Goal: Task Accomplishment & Management: Manage account settings

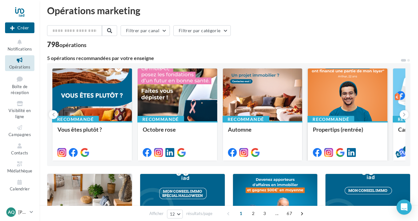
scroll to position [6, 0]
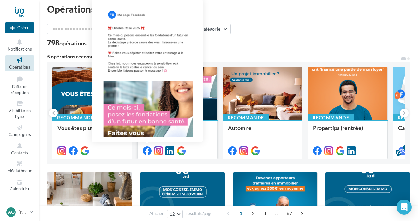
click at [149, 152] on icon at bounding box center [147, 150] width 9 height 9
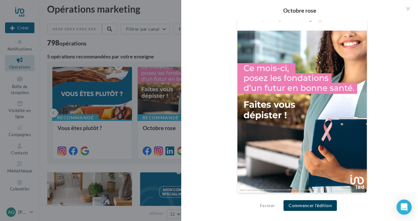
scroll to position [209, 0]
click at [313, 207] on button "Commencer l'édition" at bounding box center [309, 205] width 53 height 11
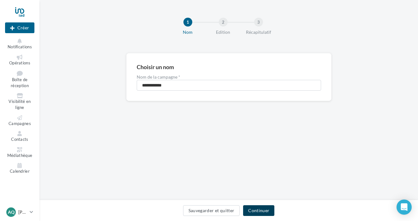
click at [264, 208] on button "Continuer" at bounding box center [258, 210] width 31 height 11
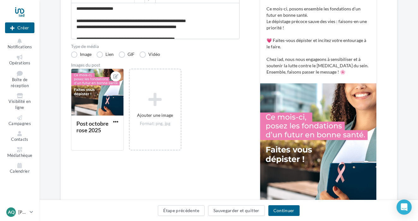
scroll to position [116, 0]
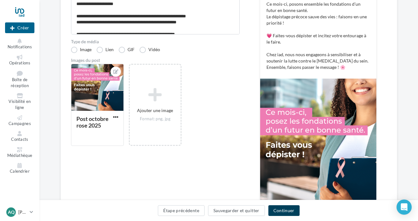
click at [282, 208] on button "Continuer" at bounding box center [283, 210] width 31 height 11
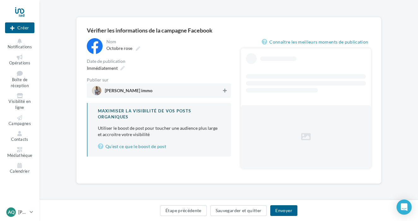
scroll to position [19, 0]
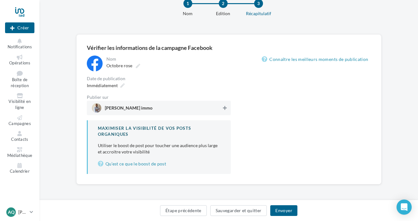
click at [223, 88] on div "Immédiatement" at bounding box center [159, 85] width 144 height 9
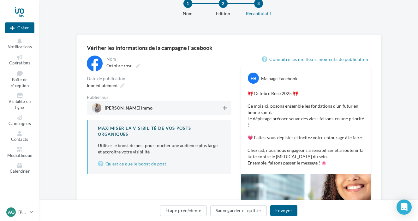
click at [225, 109] on icon at bounding box center [225, 108] width 4 height 4
click at [286, 210] on button "Envoyer" at bounding box center [283, 210] width 27 height 11
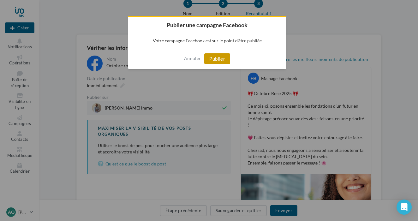
click at [226, 61] on button "Publier" at bounding box center [217, 58] width 26 height 11
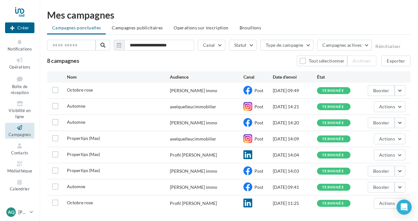
click at [20, 10] on div at bounding box center [19, 12] width 29 height 16
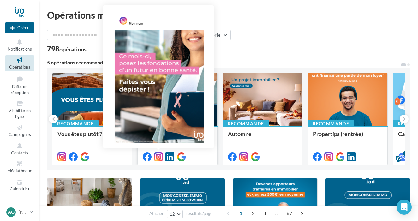
click at [161, 156] on icon at bounding box center [158, 156] width 9 height 9
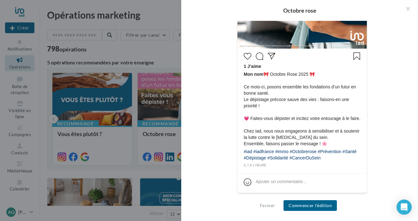
scroll to position [275, 0]
click at [320, 204] on button "Commencer l'édition" at bounding box center [309, 205] width 53 height 11
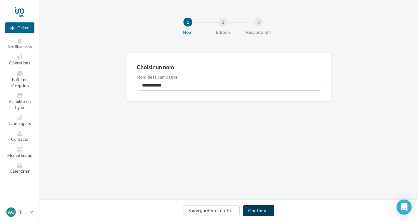
click at [263, 210] on button "Continuer" at bounding box center [258, 210] width 31 height 11
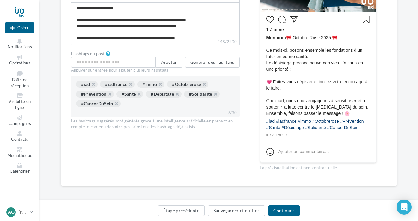
scroll to position [238, 0]
click at [200, 60] on button "Générer des hashtags" at bounding box center [212, 61] width 55 height 11
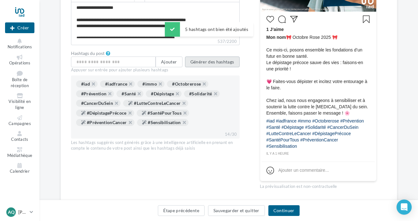
click at [224, 65] on button "Générer des hashtags" at bounding box center [212, 61] width 55 height 11
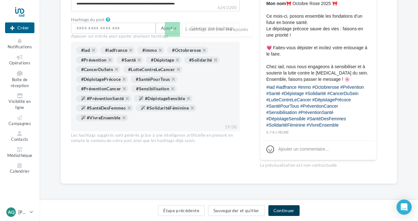
click at [273, 211] on button "Continuer" at bounding box center [283, 210] width 31 height 11
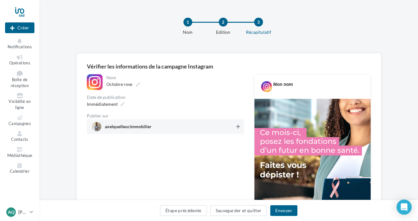
click at [238, 128] on icon at bounding box center [238, 126] width 4 height 4
click at [283, 215] on button "Envoyer" at bounding box center [283, 210] width 27 height 11
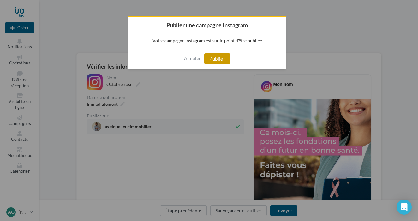
click at [221, 56] on button "Publier" at bounding box center [217, 58] width 26 height 11
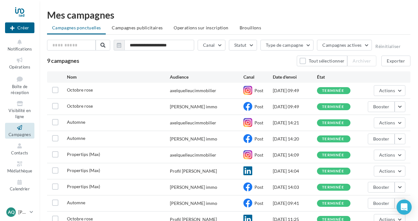
click at [23, 10] on div at bounding box center [19, 12] width 29 height 16
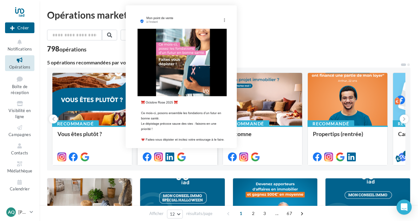
click at [184, 157] on icon at bounding box center [181, 156] width 9 height 9
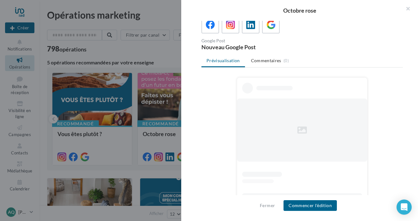
scroll to position [44, 0]
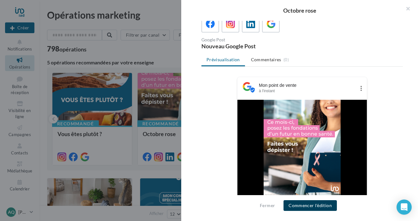
click at [308, 208] on button "Commencer l'édition" at bounding box center [309, 205] width 53 height 11
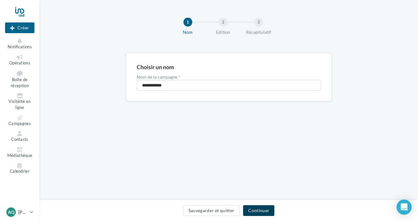
click at [269, 209] on button "Continuer" at bounding box center [258, 210] width 31 height 11
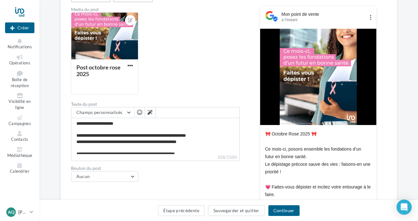
scroll to position [97, 0]
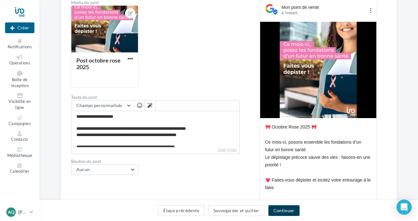
click at [283, 213] on button "Continuer" at bounding box center [283, 210] width 31 height 11
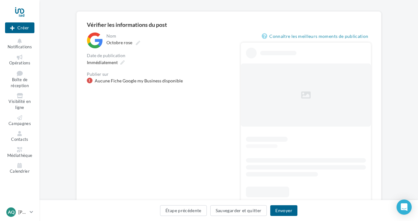
scroll to position [37, 0]
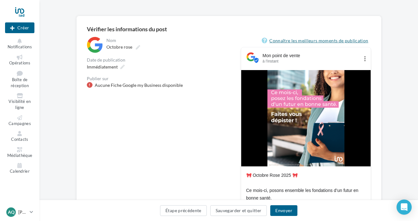
click at [308, 42] on link "Connaître les meilleurs moments de publication" at bounding box center [315, 41] width 109 height 8
click at [192, 213] on button "Étape précédente" at bounding box center [183, 210] width 47 height 11
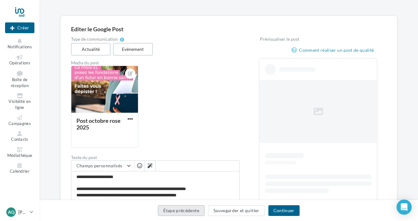
click at [192, 211] on button "Étape précédente" at bounding box center [181, 210] width 47 height 11
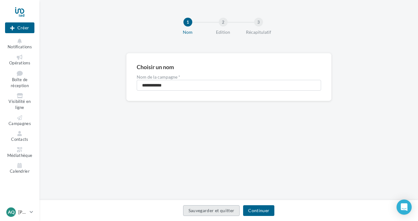
click at [225, 209] on button "Sauvegarder et quitter" at bounding box center [211, 210] width 57 height 11
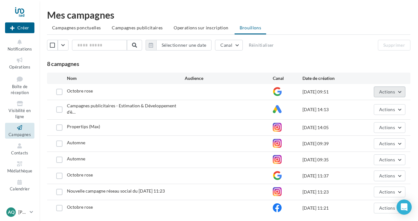
click at [394, 94] on span "Actions" at bounding box center [387, 91] width 16 height 5
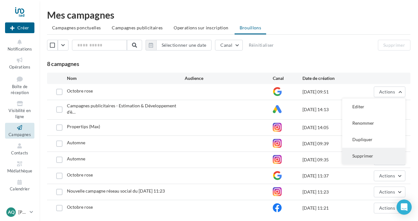
click at [366, 153] on button "Supprimer" at bounding box center [373, 156] width 63 height 16
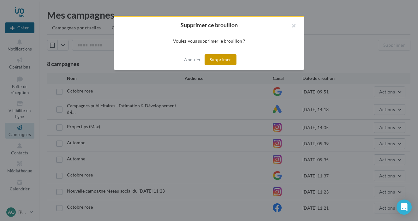
click at [225, 61] on button "Supprimer" at bounding box center [220, 59] width 32 height 11
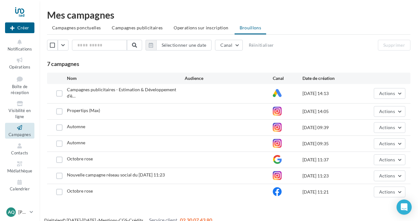
click at [26, 12] on div at bounding box center [19, 12] width 29 height 16
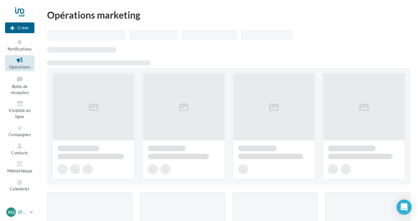
click at [29, 214] on link "AQ Axel QUELLEUC axel.quelleuc@iadfrance.fr" at bounding box center [19, 212] width 29 height 12
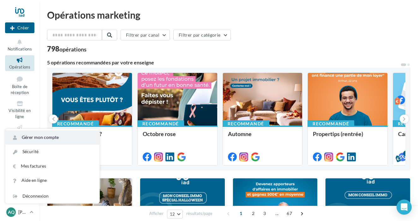
click at [57, 140] on link "Gérer mon compte" at bounding box center [52, 137] width 94 height 14
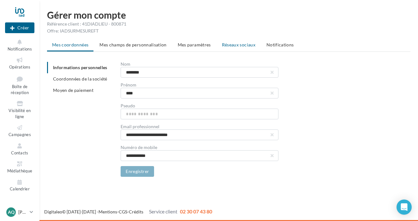
click at [229, 47] on span "Réseaux sociaux" at bounding box center [238, 44] width 33 height 5
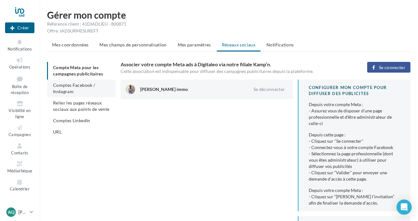
click at [96, 90] on li "Comptes Facebook / Instagram" at bounding box center [81, 88] width 68 height 18
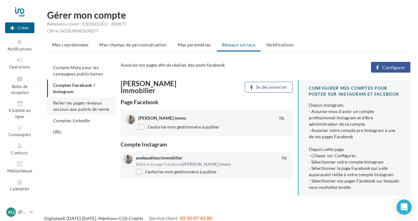
click at [97, 105] on li "Relier les pages réseaux sociaux aux points de vente" at bounding box center [81, 106] width 68 height 18
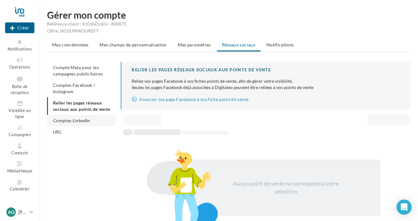
click at [90, 124] on li "Comptes LinkedIn" at bounding box center [81, 120] width 68 height 11
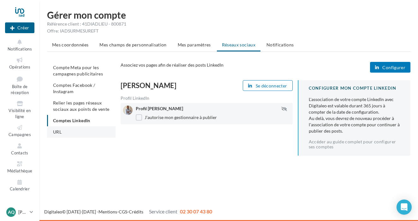
click at [89, 132] on li "URL" at bounding box center [81, 131] width 68 height 11
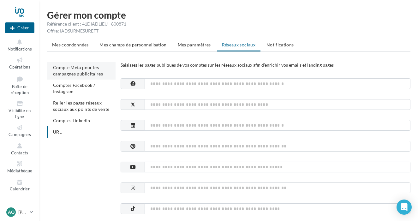
click at [86, 67] on span "Compte Meta pour les campagnes publicitaires" at bounding box center [78, 71] width 50 height 12
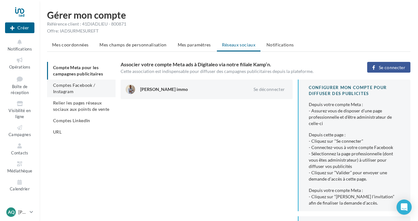
click at [85, 84] on span "Comptes Facebook / Instagram" at bounding box center [74, 88] width 42 height 12
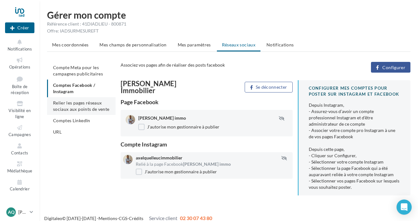
click at [85, 101] on span "Relier les pages réseaux sociaux aux points de vente" at bounding box center [81, 106] width 56 height 12
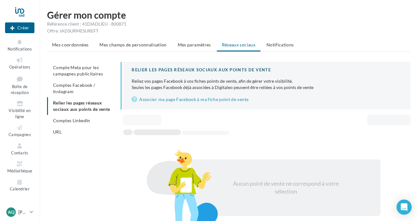
click at [20, 12] on div at bounding box center [19, 12] width 29 height 16
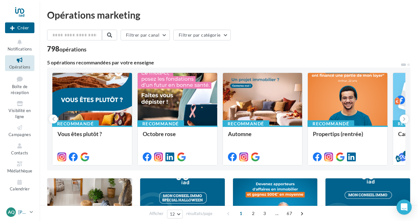
click at [30, 214] on icon at bounding box center [31, 211] width 3 height 5
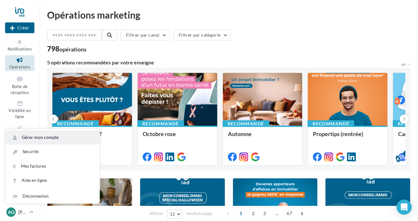
click at [62, 136] on link "Gérer mon compte" at bounding box center [52, 137] width 94 height 14
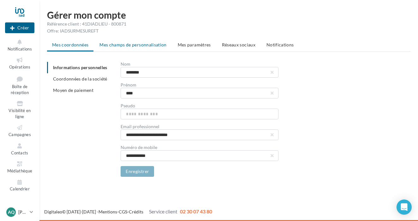
click at [128, 46] on span "Mes champs de personnalisation" at bounding box center [132, 44] width 67 height 5
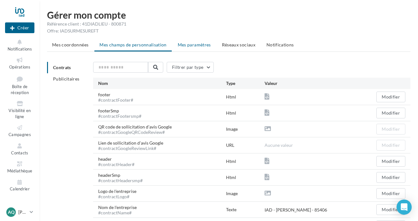
click at [196, 44] on span "Mes paramètres" at bounding box center [194, 44] width 33 height 5
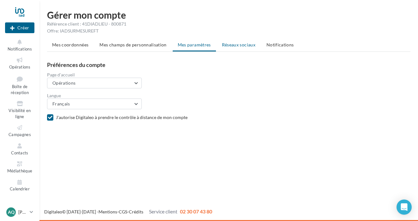
click at [232, 44] on span "Réseaux sociaux" at bounding box center [238, 44] width 33 height 5
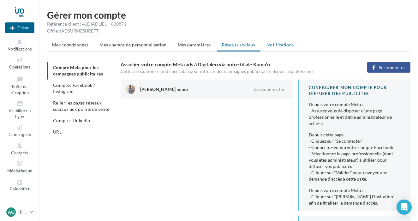
click at [266, 45] on span "Notifications" at bounding box center [279, 44] width 27 height 5
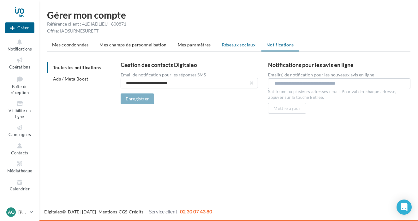
click at [239, 47] on span "Réseaux sociaux" at bounding box center [238, 44] width 33 height 5
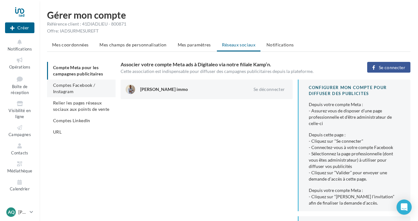
click at [80, 86] on span "Comptes Facebook / Instagram" at bounding box center [74, 88] width 42 height 12
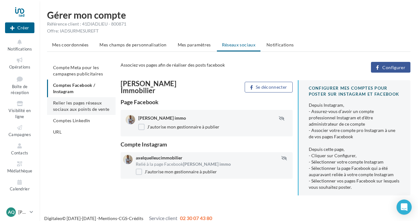
click at [91, 105] on span "Relier les pages réseaux sociaux aux points de vente" at bounding box center [81, 106] width 56 height 12
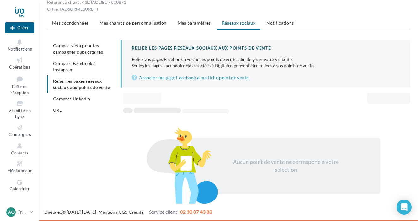
scroll to position [21, 0]
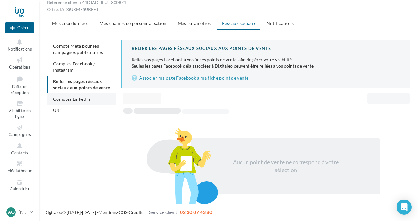
click at [88, 96] on li "Comptes LinkedIn" at bounding box center [81, 98] width 68 height 11
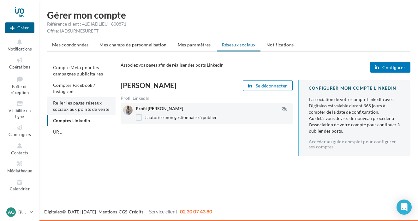
click at [90, 104] on span "Relier les pages réseaux sociaux aux points de vente" at bounding box center [81, 106] width 56 height 12
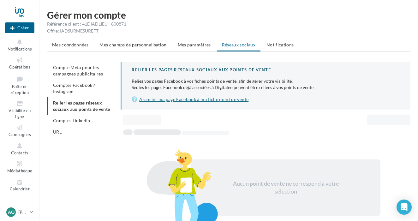
click at [212, 100] on link "Associer ma page Facebook à ma fiche point de vente" at bounding box center [265, 100] width 268 height 8
click at [25, 24] on button "Créer" at bounding box center [19, 27] width 29 height 11
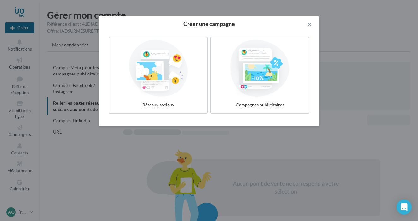
click at [311, 24] on button "button" at bounding box center [306, 25] width 25 height 19
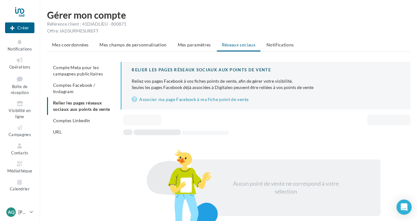
click at [19, 10] on div at bounding box center [19, 12] width 29 height 16
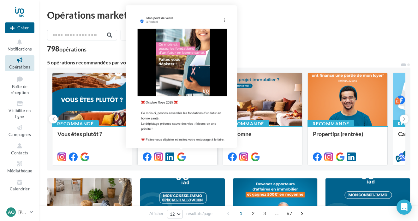
click at [182, 156] on icon at bounding box center [181, 156] width 9 height 9
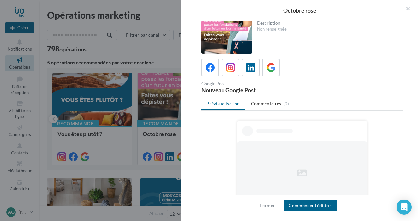
scroll to position [22, 0]
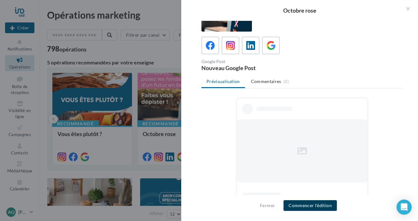
click at [298, 203] on button "Commencer l'édition" at bounding box center [309, 205] width 53 height 11
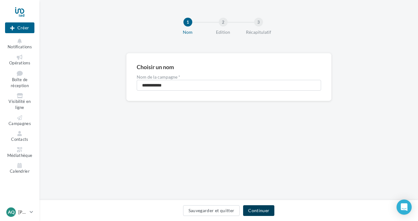
click at [266, 207] on button "Continuer" at bounding box center [258, 210] width 31 height 11
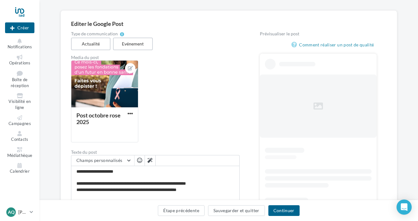
scroll to position [45, 0]
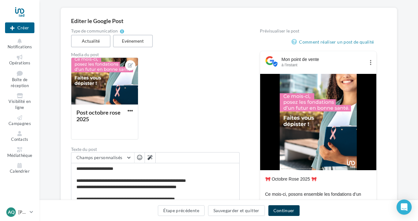
click at [284, 213] on button "Continuer" at bounding box center [283, 210] width 31 height 11
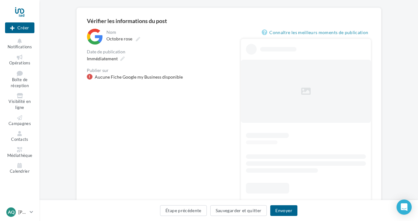
click at [165, 75] on div "Aucune Fiche Google my Business disponible" at bounding box center [139, 77] width 88 height 6
click at [24, 14] on div at bounding box center [19, 12] width 29 height 16
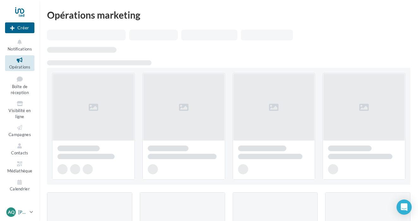
click at [25, 213] on p "[PERSON_NAME]" at bounding box center [22, 212] width 9 height 6
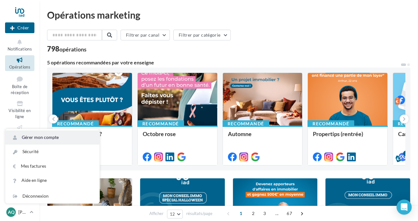
click at [73, 139] on link "Gérer mon compte" at bounding box center [52, 137] width 94 height 14
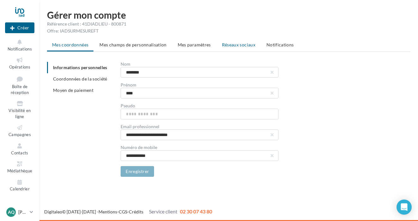
click at [241, 45] on span "Réseaux sociaux" at bounding box center [238, 44] width 33 height 5
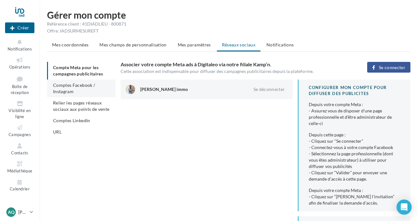
click at [86, 87] on span "Comptes Facebook / Instagram" at bounding box center [74, 88] width 42 height 12
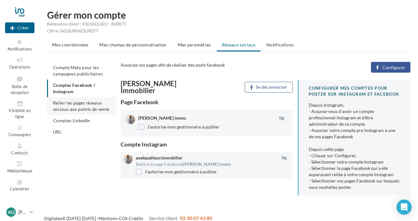
click at [88, 102] on span "Relier les pages réseaux sociaux aux points de vente" at bounding box center [81, 106] width 56 height 12
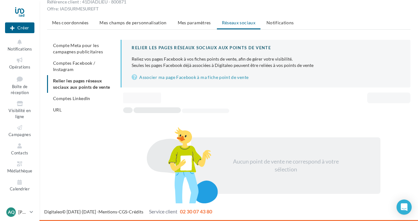
scroll to position [21, 0]
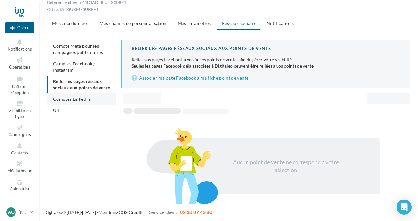
click at [101, 95] on li "Comptes LinkedIn" at bounding box center [81, 98] width 68 height 11
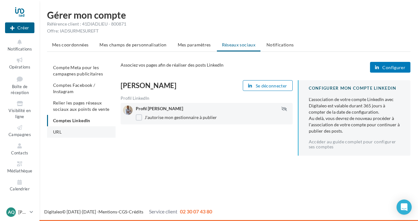
click at [85, 129] on li "URL" at bounding box center [81, 131] width 68 height 11
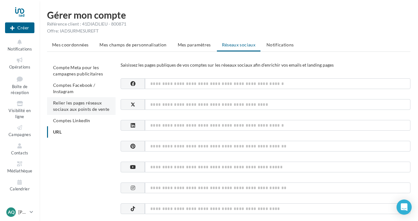
click at [92, 108] on span "Relier les pages réseaux sociaux aux points de vente" at bounding box center [81, 106] width 56 height 12
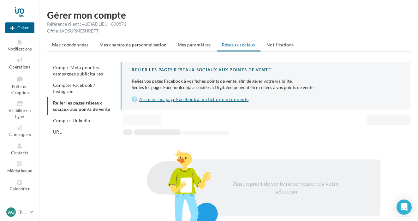
click at [220, 101] on link "Associer ma page Facebook à ma fiche point de vente" at bounding box center [265, 100] width 268 height 8
click at [194, 44] on span "Mes paramètres" at bounding box center [194, 44] width 33 height 5
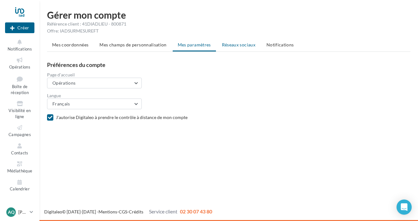
click at [245, 47] on span "Réseaux sociaux" at bounding box center [238, 44] width 33 height 5
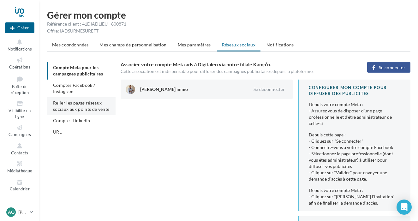
click at [91, 109] on span "Relier les pages réseaux sociaux aux points de vente" at bounding box center [81, 106] width 56 height 12
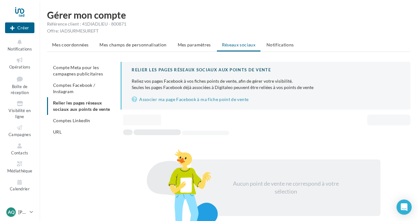
click at [22, 15] on div at bounding box center [19, 12] width 29 height 16
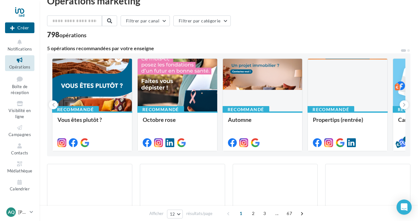
scroll to position [21, 0]
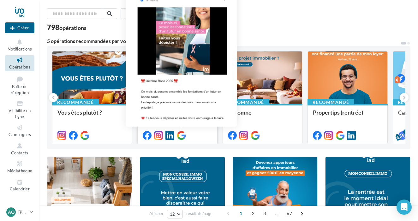
click at [184, 135] on icon at bounding box center [181, 135] width 9 height 9
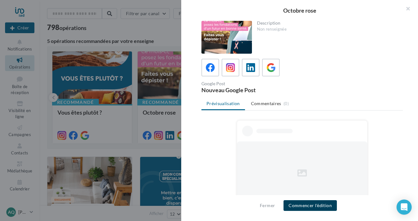
click at [328, 203] on button "Commencer l'édition" at bounding box center [309, 205] width 53 height 11
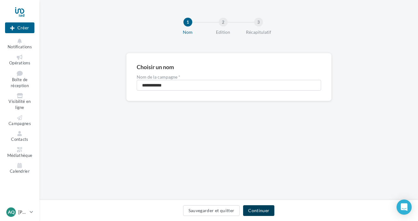
click at [263, 212] on button "Continuer" at bounding box center [258, 210] width 31 height 11
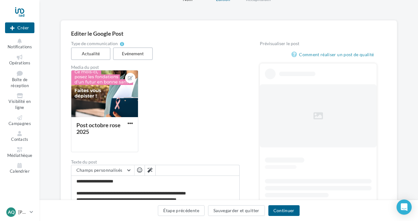
scroll to position [36, 0]
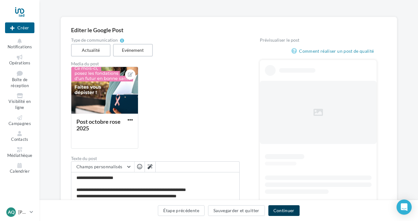
click at [287, 207] on button "Continuer" at bounding box center [283, 210] width 31 height 11
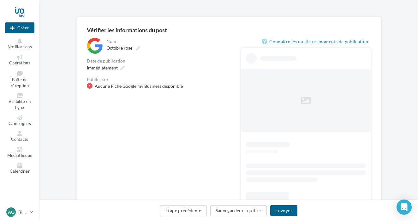
click at [167, 91] on div "**********" at bounding box center [159, 126] width 144 height 177
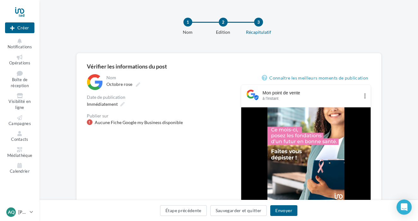
click at [18, 14] on div at bounding box center [19, 12] width 29 height 16
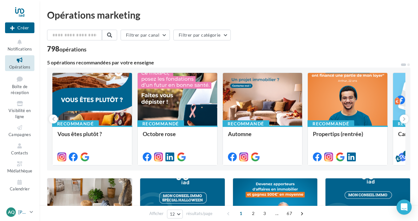
click at [30, 212] on icon at bounding box center [31, 211] width 3 height 5
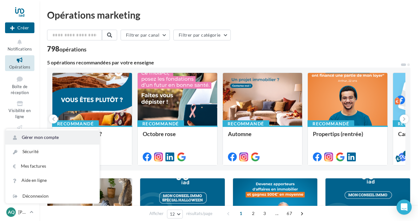
click at [44, 135] on link "Gérer mon compte" at bounding box center [52, 137] width 94 height 14
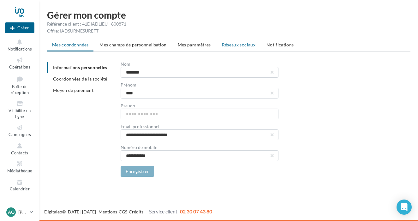
click at [223, 46] on span "Réseaux sociaux" at bounding box center [238, 44] width 33 height 5
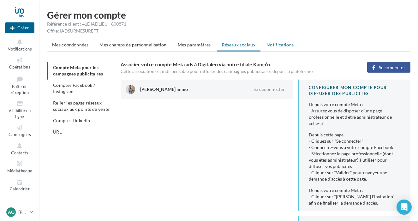
click at [276, 48] on li "Notifications" at bounding box center [280, 44] width 38 height 11
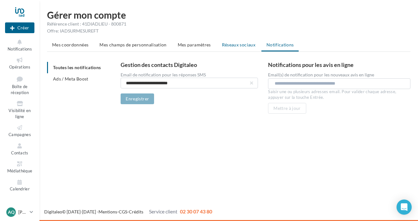
click at [243, 42] on li "Réseaux sociaux" at bounding box center [239, 44] width 44 height 11
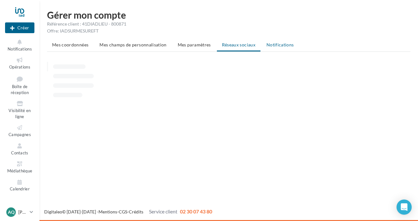
click at [286, 48] on li "Notifications" at bounding box center [280, 44] width 38 height 11
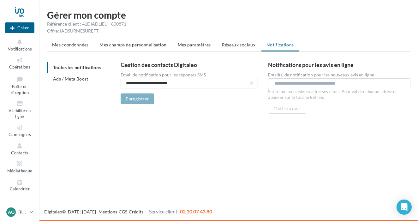
click at [315, 86] on input "text" at bounding box center [339, 83] width 131 height 6
click at [306, 87] on div "* ..." at bounding box center [338, 84] width 131 height 8
click at [306, 85] on input "*" at bounding box center [338, 83] width 128 height 6
type input "***"
type input "**********"
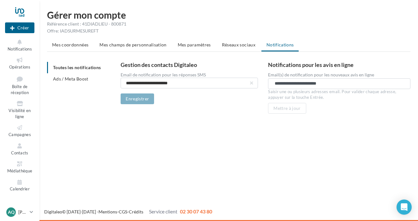
click at [245, 51] on ul "Mes coordonnées Mes champs de personnalisation Mes paramètres Réseaux sociaux N…" at bounding box center [228, 45] width 363 height 13
click at [245, 45] on span "Réseaux sociaux" at bounding box center [238, 44] width 33 height 5
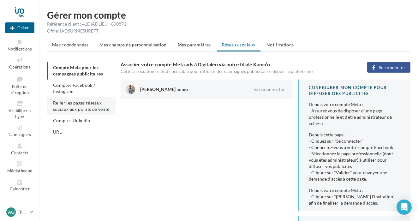
click at [99, 108] on span "Relier les pages réseaux sociaux aux points de vente" at bounding box center [81, 106] width 56 height 12
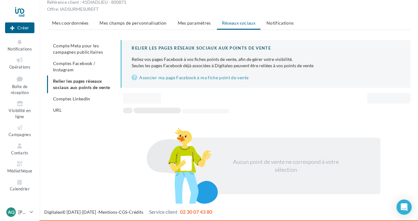
scroll to position [21, 0]
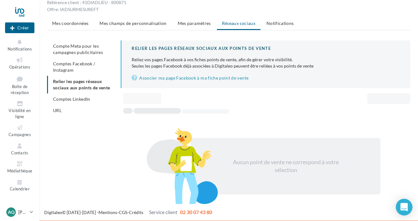
click at [404, 208] on icon "Open Intercom Messenger" at bounding box center [403, 207] width 7 height 8
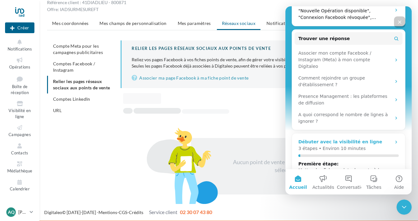
scroll to position [192, 0]
click at [395, 20] on div "Fermer" at bounding box center [399, 21] width 11 height 11
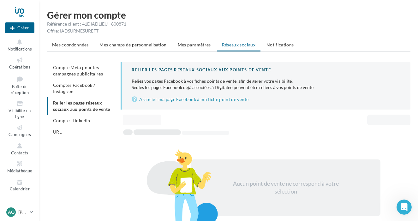
scroll to position [0, 0]
click at [165, 96] on link "Associer ma page Facebook à ma fiche point de vente" at bounding box center [265, 100] width 268 height 8
